Goal: Task Accomplishment & Management: Use online tool/utility

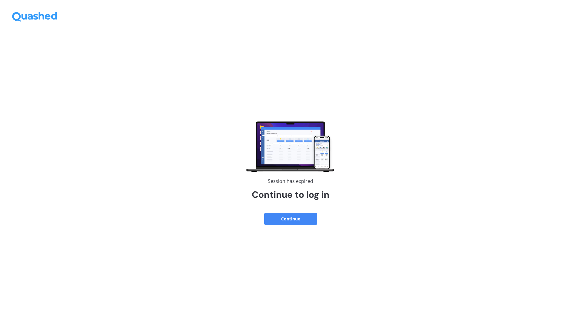
click at [293, 214] on button "Continue" at bounding box center [290, 219] width 53 height 12
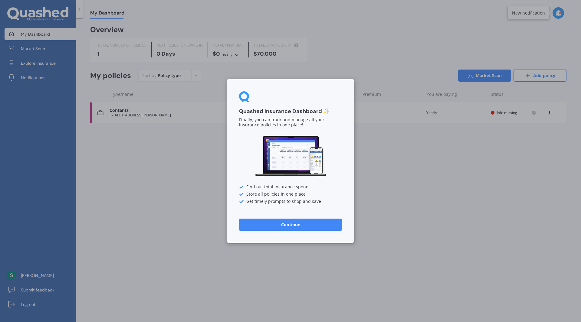
click at [257, 222] on button "Continue" at bounding box center [290, 225] width 103 height 12
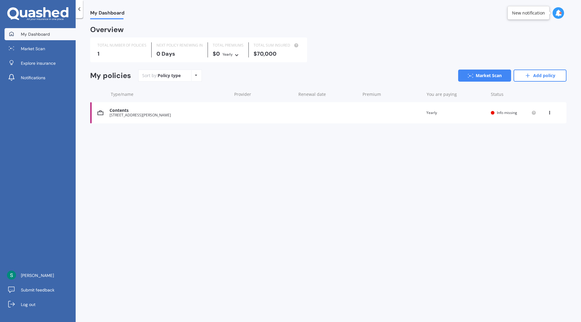
click at [172, 111] on div "Contents" at bounding box center [169, 110] width 119 height 5
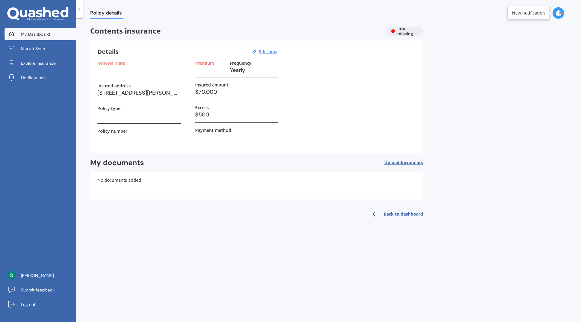
click at [45, 29] on link "My Dashboard" at bounding box center [40, 34] width 71 height 12
